Goal: Information Seeking & Learning: Learn about a topic

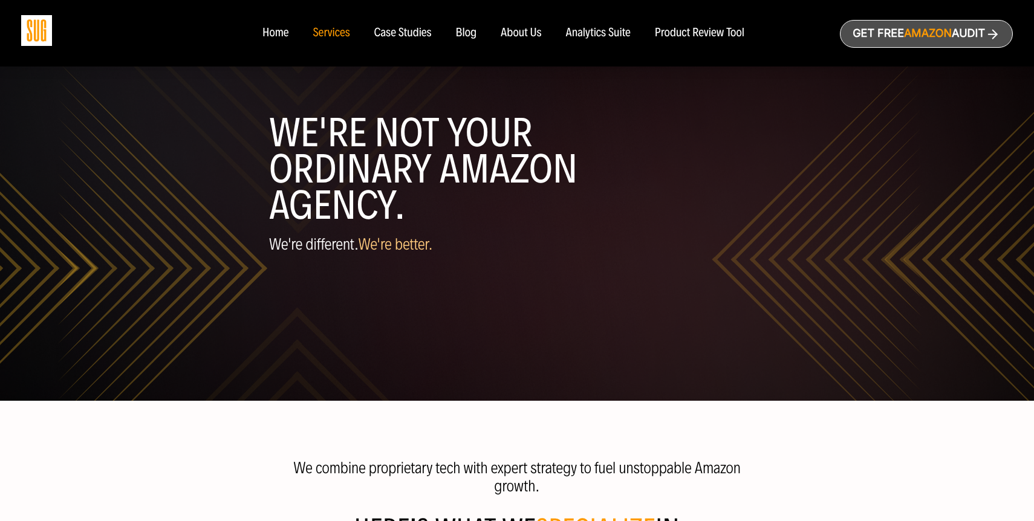
click at [399, 33] on div "Case Studies" at bounding box center [402, 33] width 57 height 13
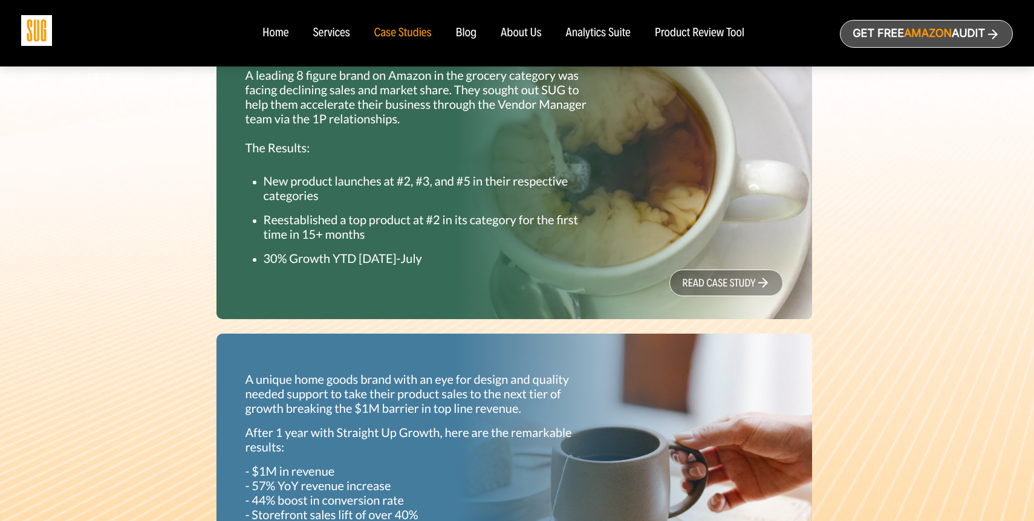
scroll to position [436, 0]
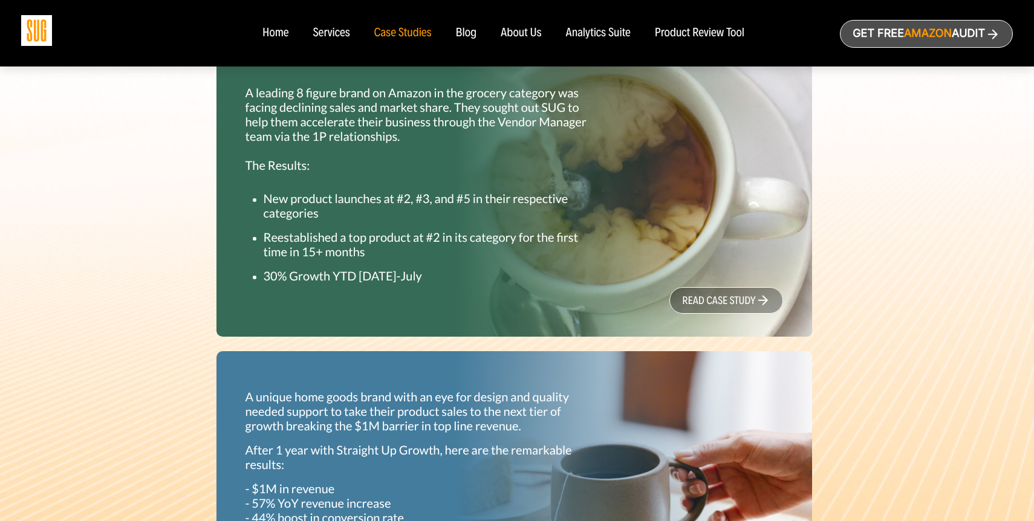
click at [718, 292] on link "read case study" at bounding box center [726, 300] width 114 height 27
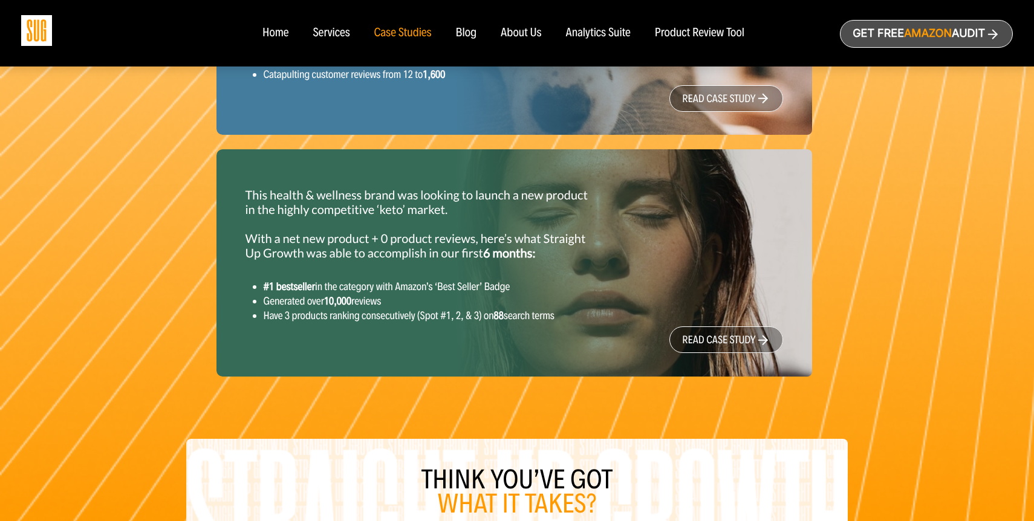
scroll to position [1697, 0]
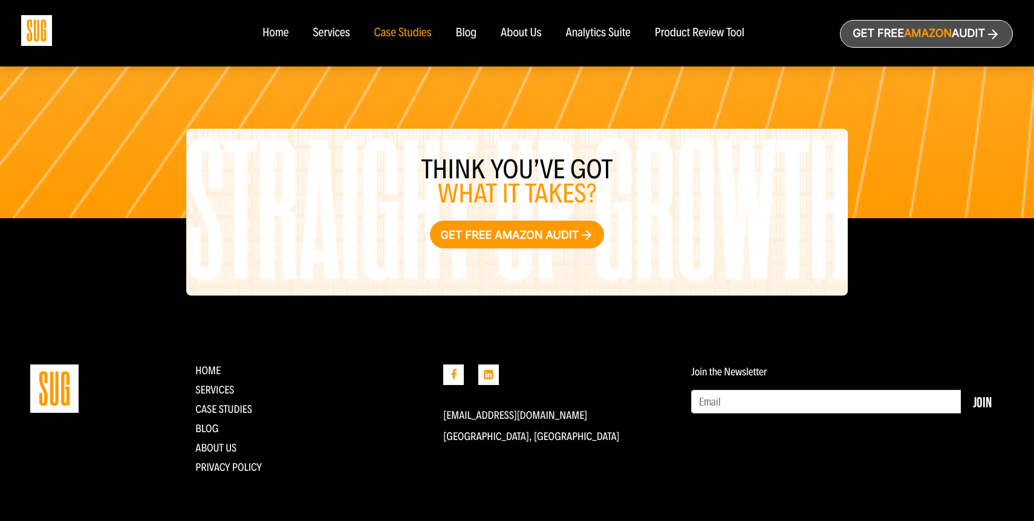
click at [397, 34] on div "Case Studies" at bounding box center [402, 33] width 57 height 13
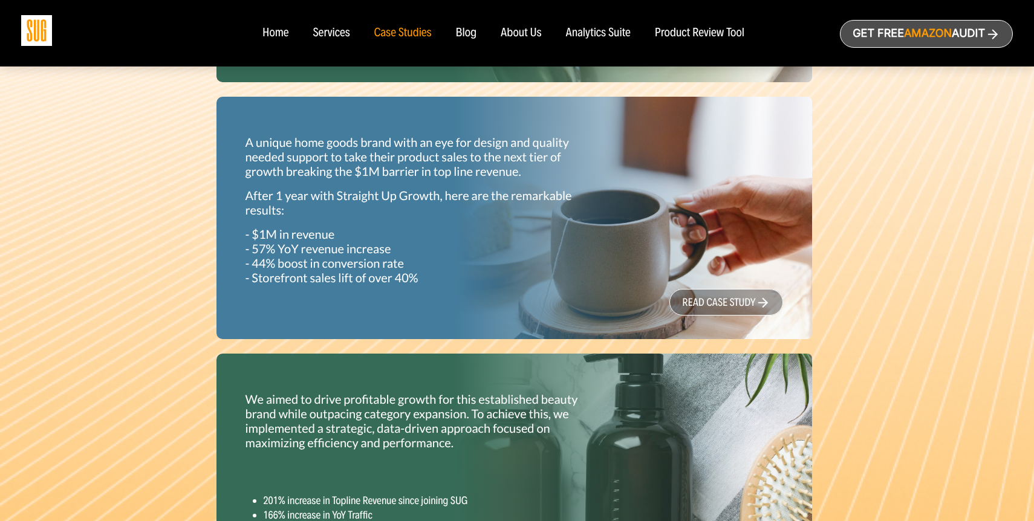
scroll to position [689, 0]
